Goal: Transaction & Acquisition: Download file/media

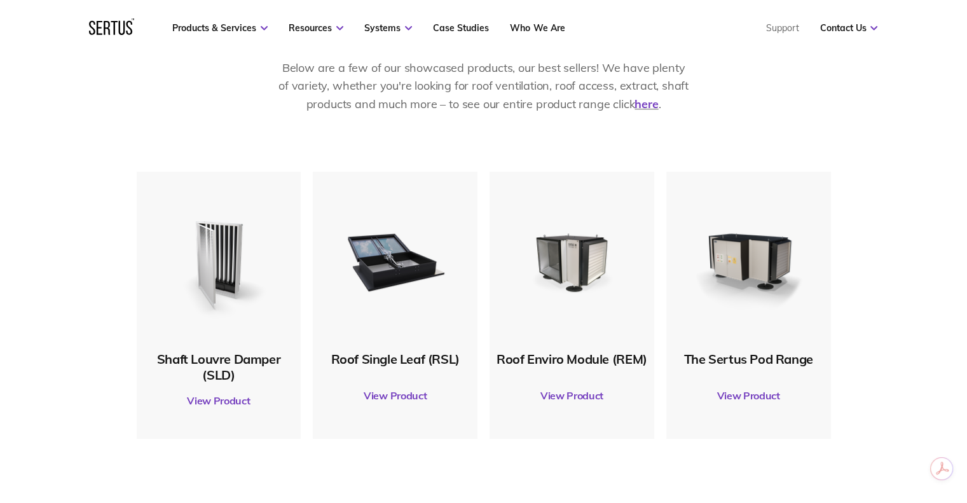
scroll to position [636, 0]
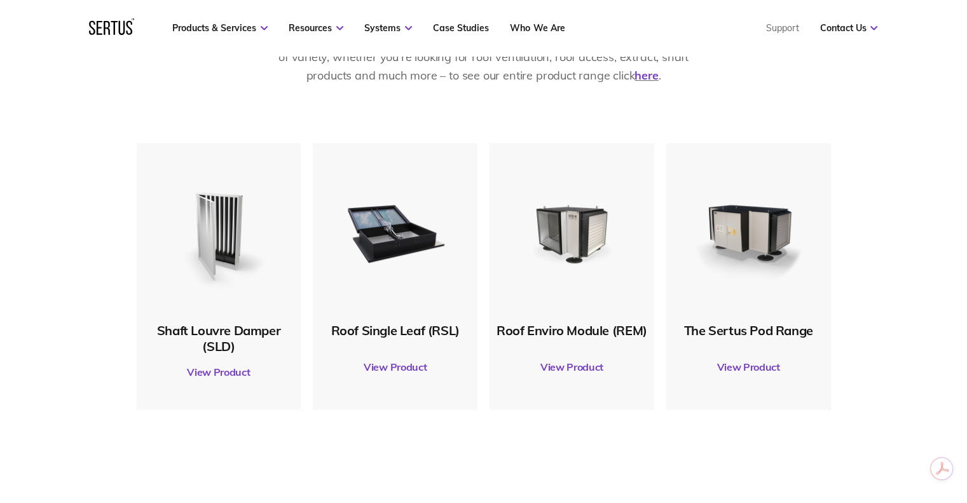
click at [408, 363] on link "View Product" at bounding box center [395, 367] width 152 height 36
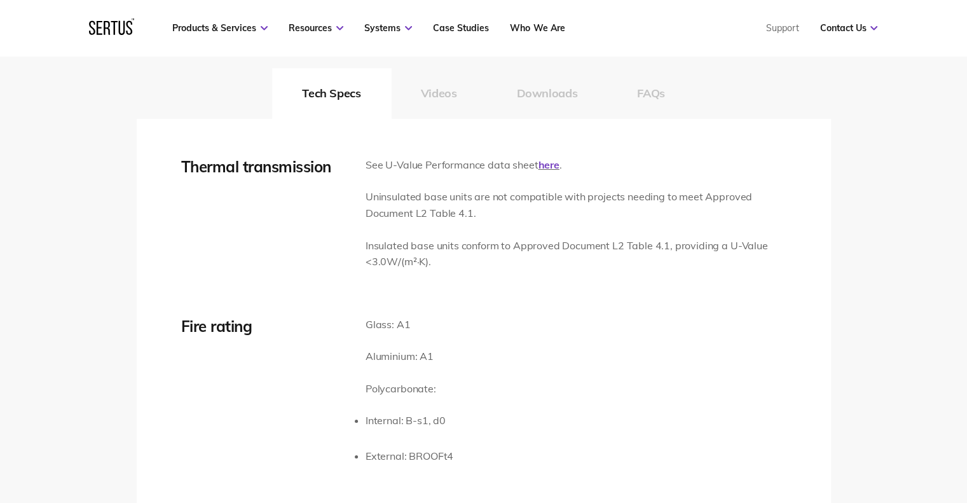
scroll to position [1972, 0]
click at [547, 90] on button "Downloads" at bounding box center [547, 92] width 121 height 51
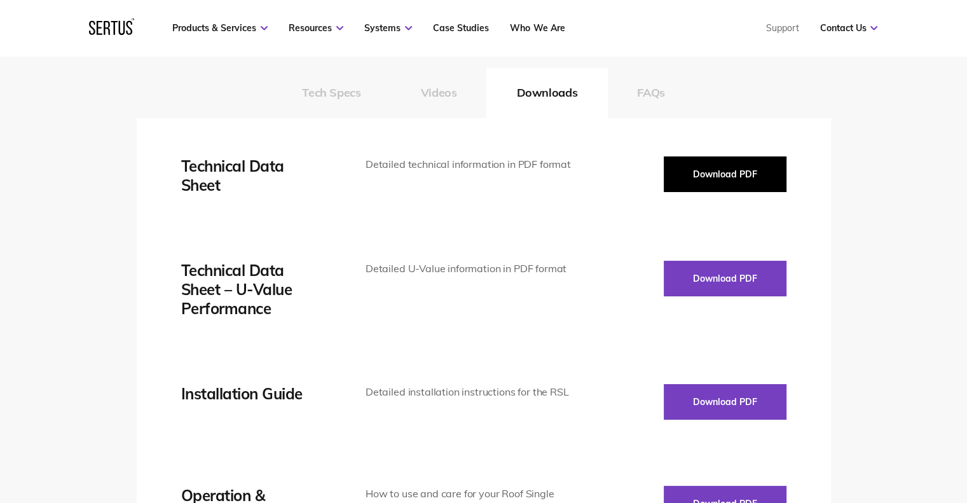
click at [710, 173] on button "Download PDF" at bounding box center [725, 174] width 123 height 36
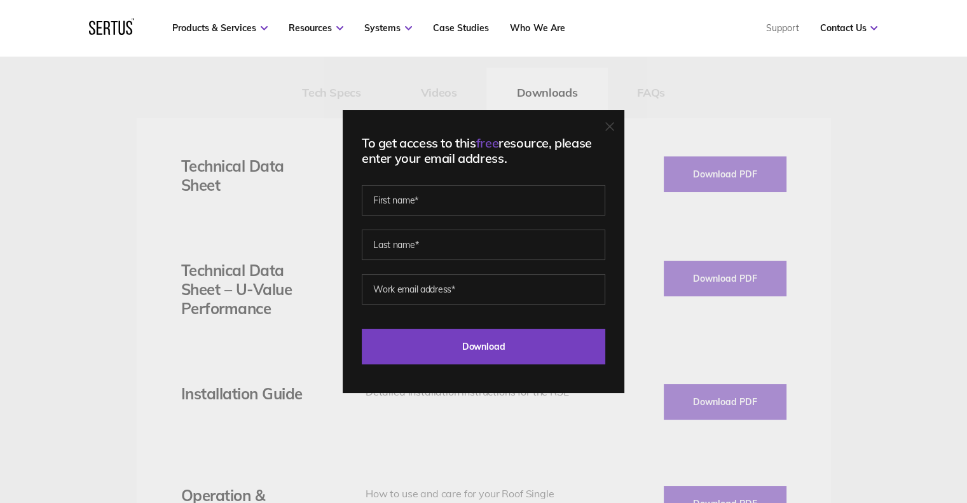
click at [453, 217] on fieldset at bounding box center [484, 235] width 244 height 89
click at [450, 198] on input "text" at bounding box center [484, 200] width 244 height 31
type input "[PERSON_NAME]"
type input "[EMAIL_ADDRESS][DOMAIN_NAME]"
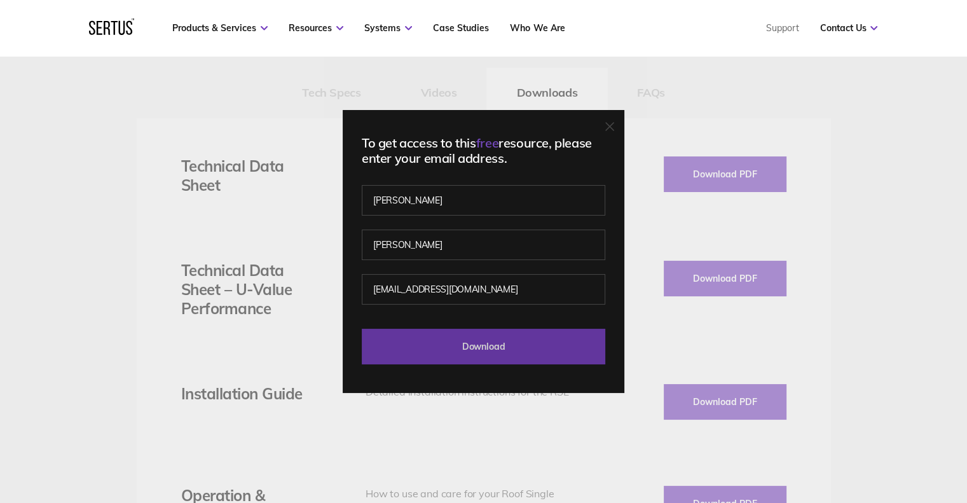
click at [476, 352] on input "Download" at bounding box center [484, 347] width 244 height 36
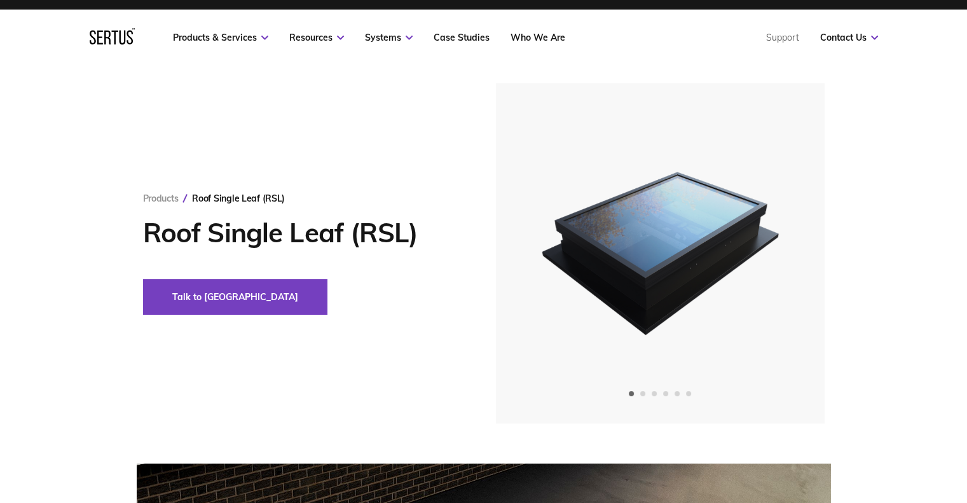
scroll to position [0, 0]
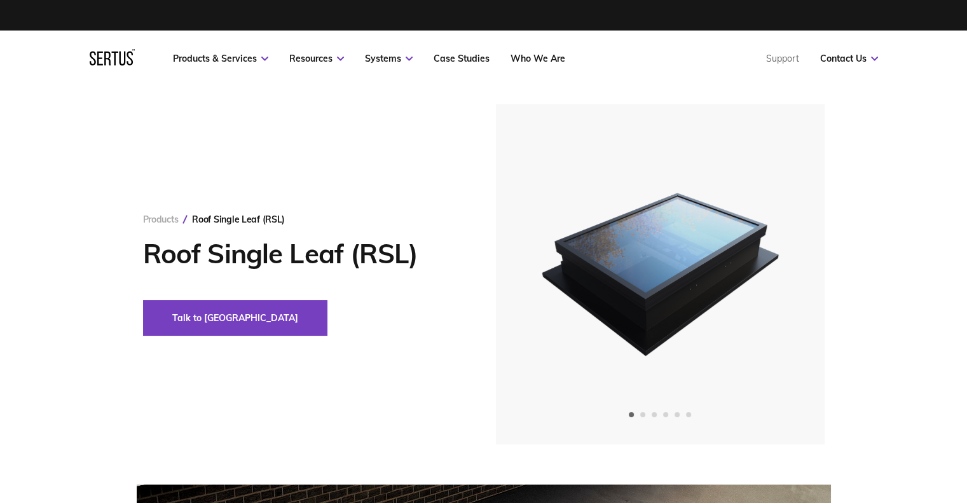
click at [155, 223] on link "Products" at bounding box center [161, 219] width 36 height 11
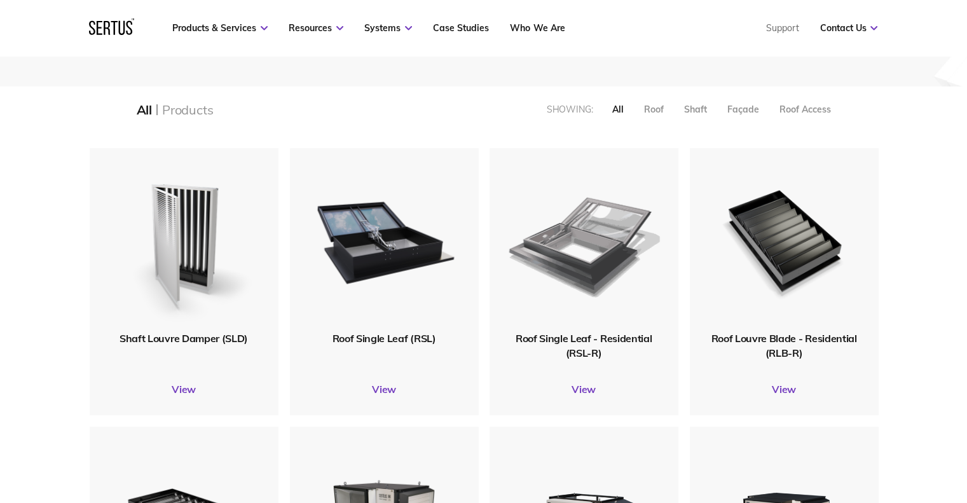
scroll to position [254, 0]
click at [581, 333] on img at bounding box center [584, 239] width 152 height 187
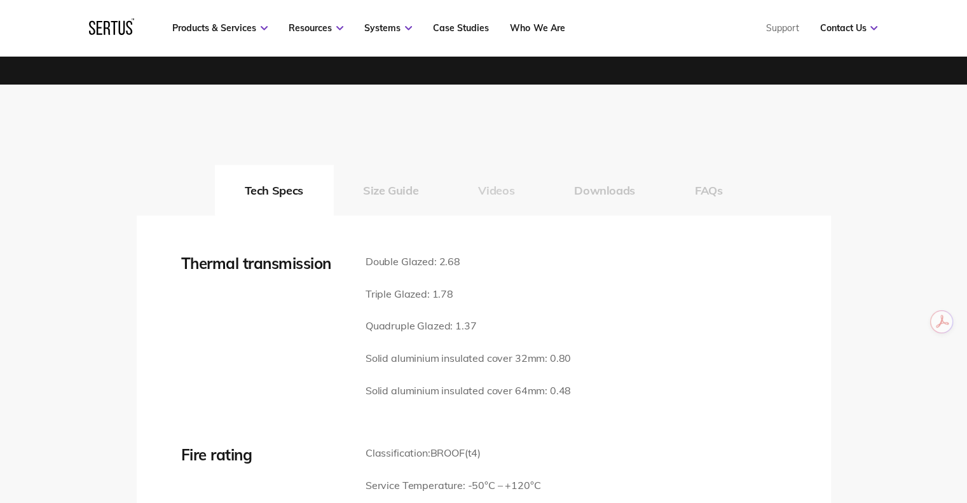
scroll to position [1845, 0]
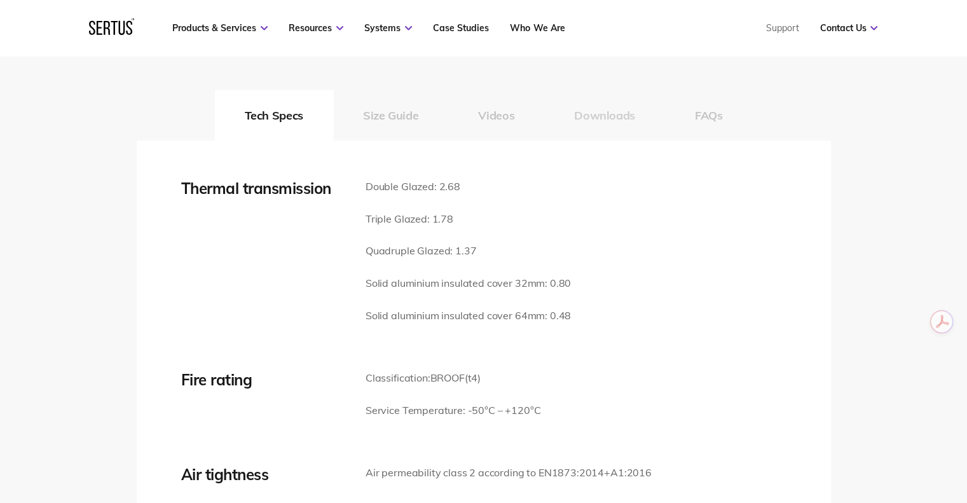
click at [603, 117] on button "Downloads" at bounding box center [604, 115] width 121 height 51
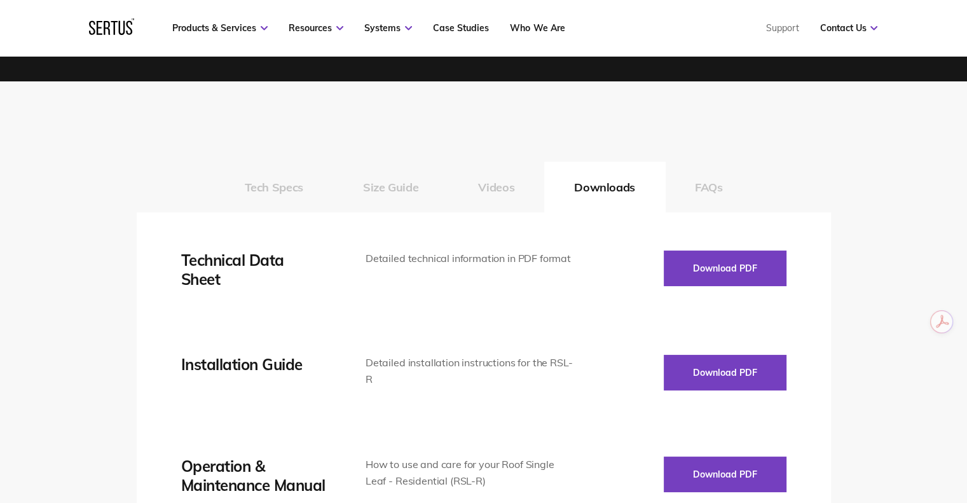
scroll to position [1717, 0]
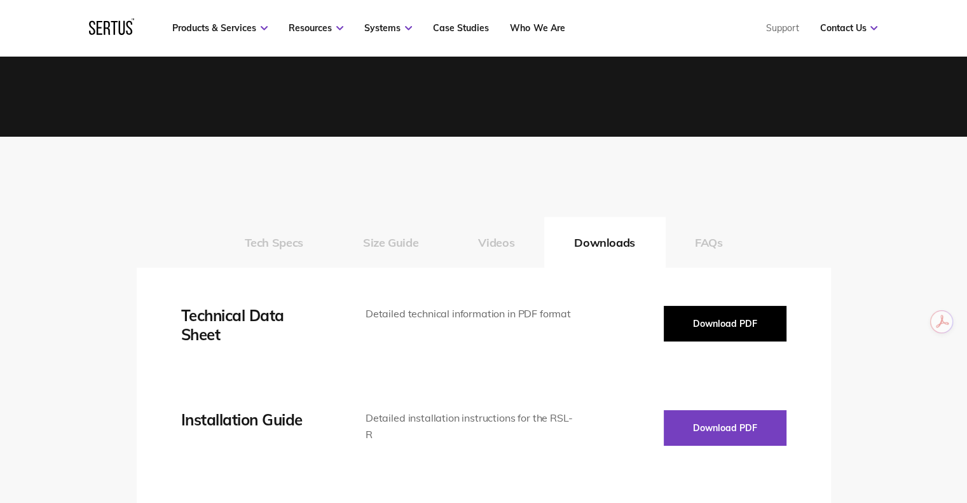
click at [701, 322] on button "Download PDF" at bounding box center [725, 324] width 123 height 36
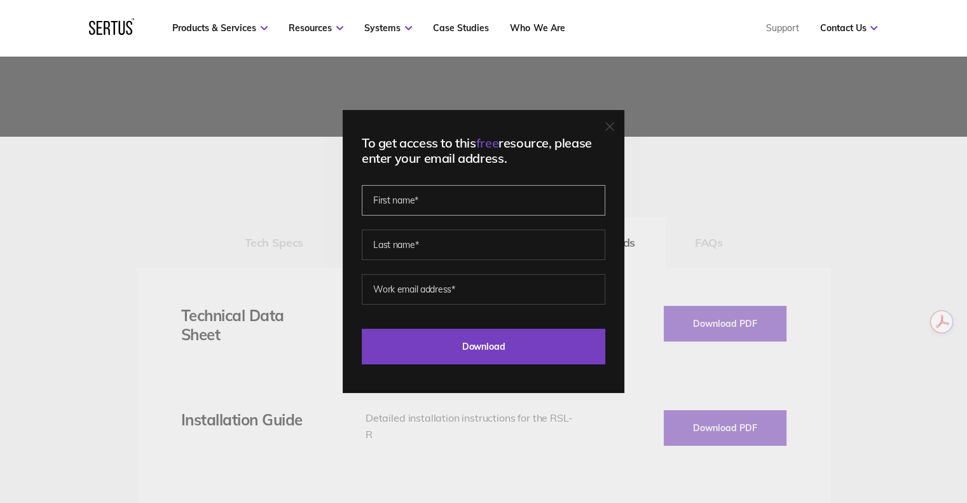
click at [494, 197] on input "text" at bounding box center [484, 200] width 244 height 31
type input "[PERSON_NAME]"
type input "[EMAIL_ADDRESS][DOMAIN_NAME]"
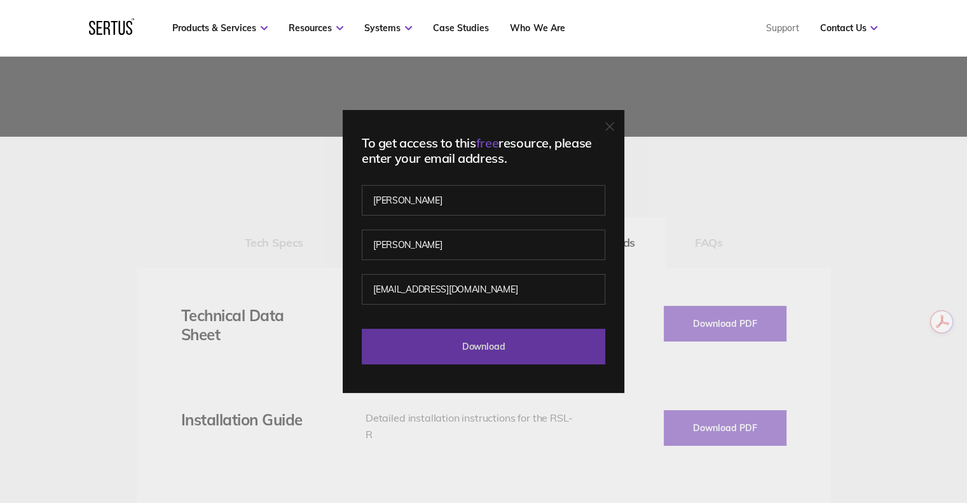
click at [467, 340] on input "Download" at bounding box center [484, 347] width 244 height 36
